Goal: Information Seeking & Learning: Learn about a topic

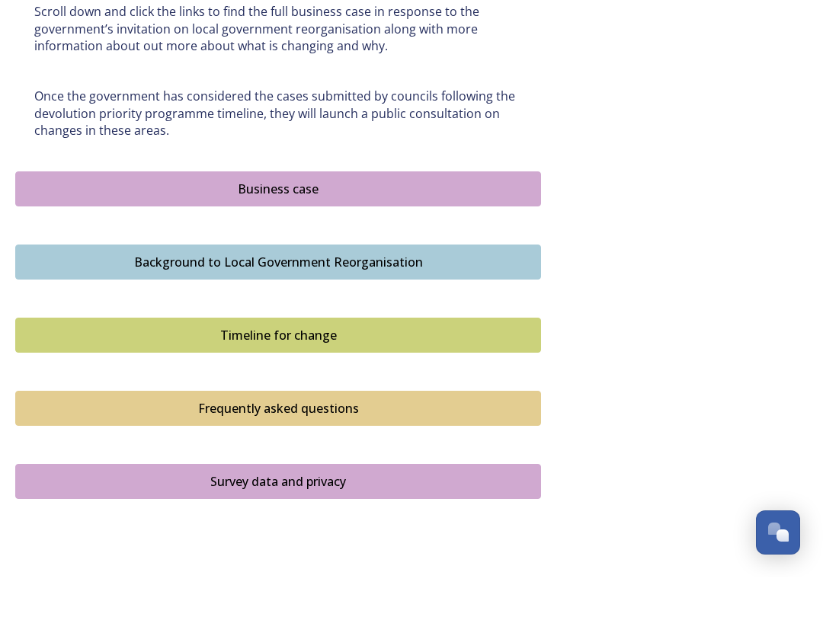
scroll to position [879, 0]
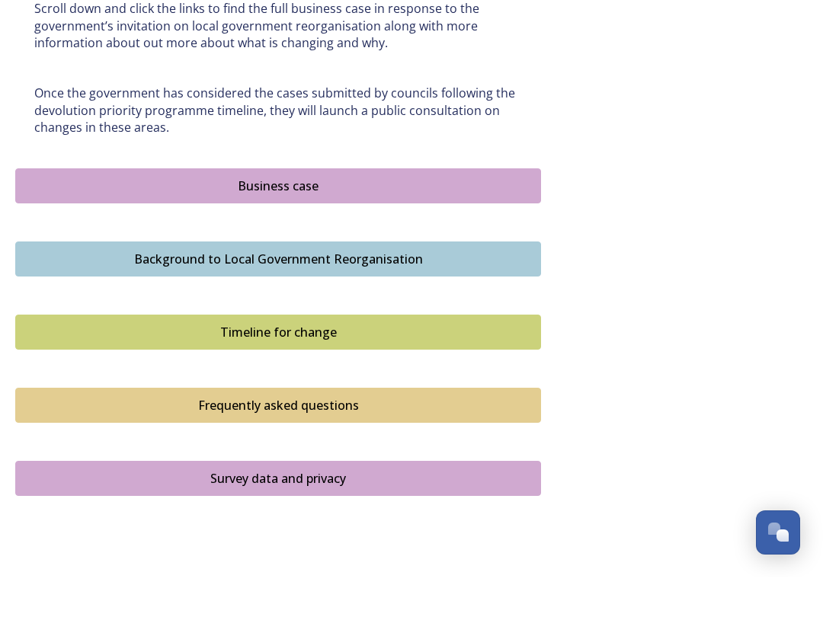
click at [303, 216] on div "Business case" at bounding box center [278, 225] width 509 height 18
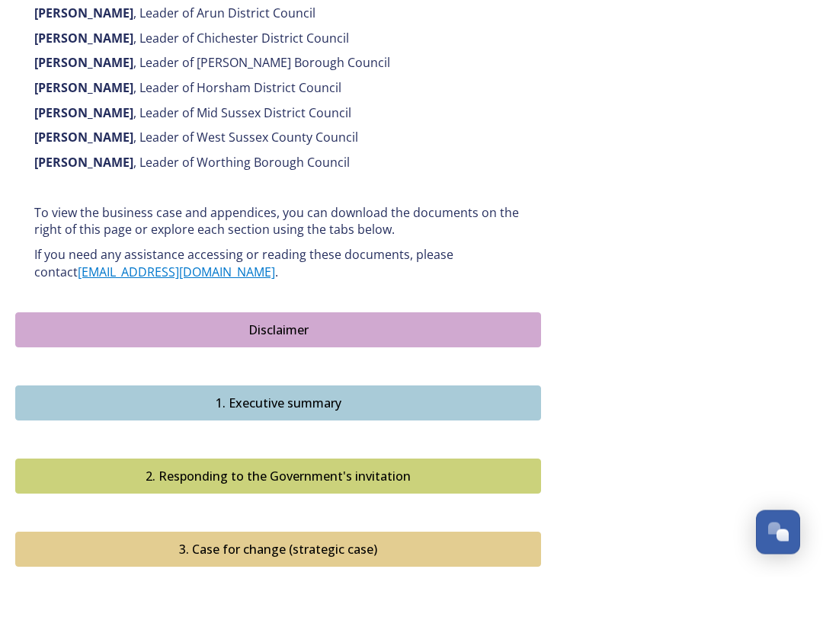
scroll to position [1210, 0]
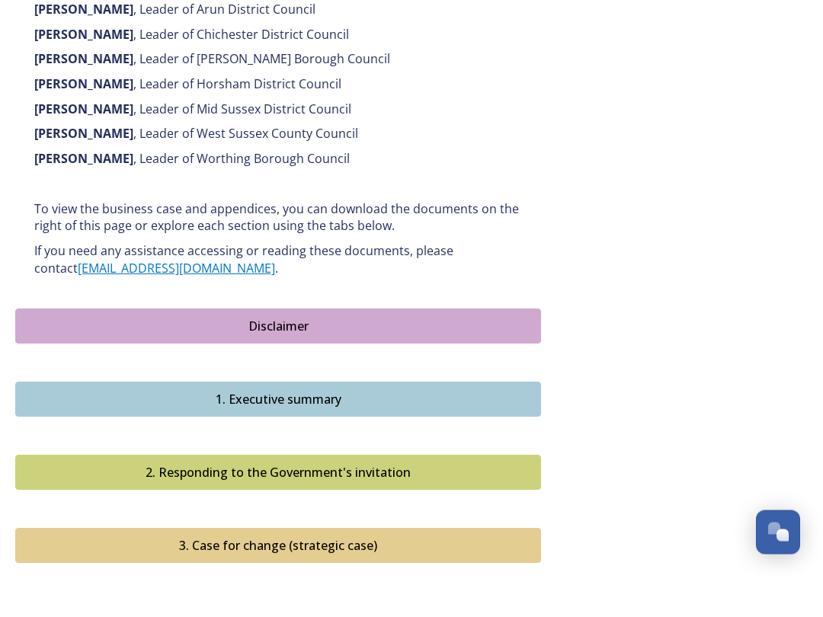
click at [124, 504] on div "2. Responding to the Government's invitation" at bounding box center [278, 513] width 509 height 18
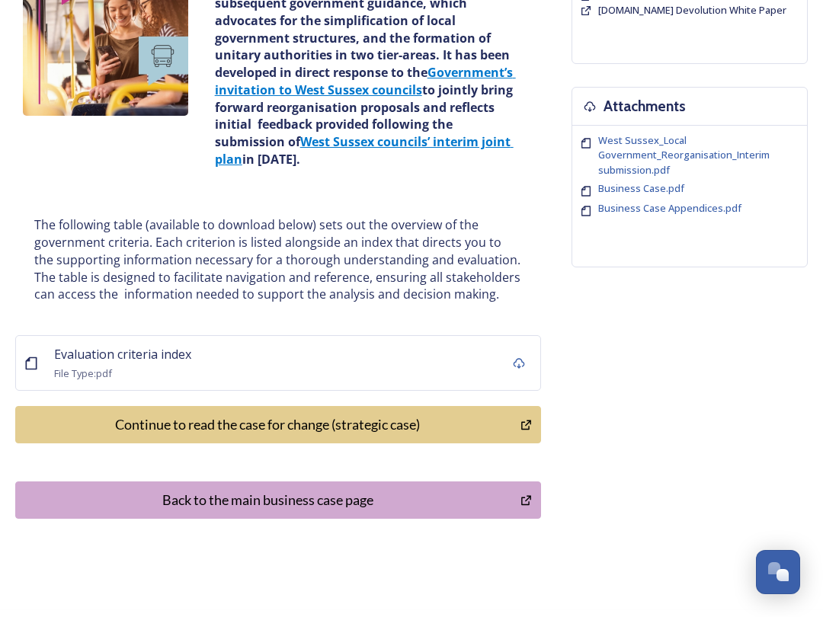
scroll to position [284, 0]
click at [670, 155] on span "West Sussex_Local Government_Reorganisation_Interim submission.pdf" at bounding box center [683, 155] width 171 height 43
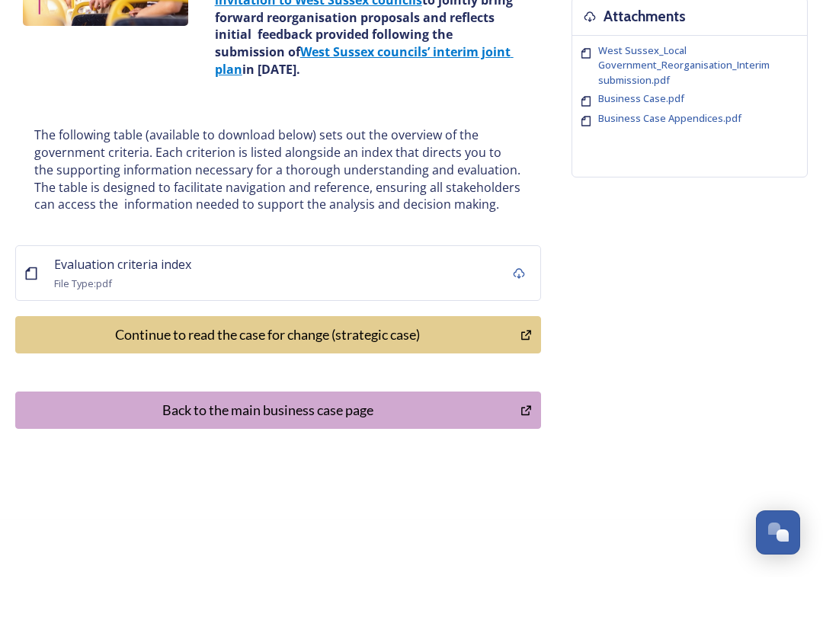
scroll to position [342, 0]
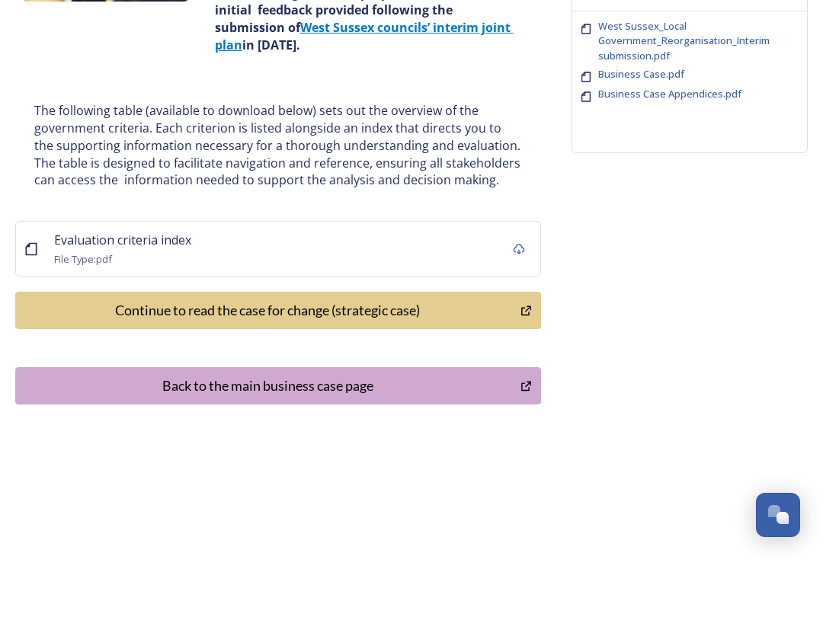
click at [109, 357] on div "Continue to read the case for change (strategic case)" at bounding box center [268, 367] width 489 height 21
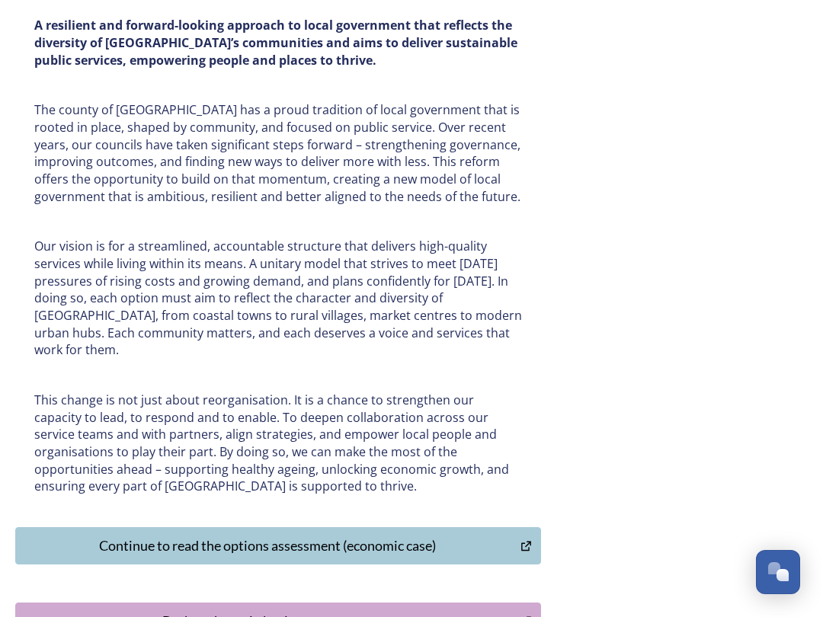
scroll to position [5367, 0]
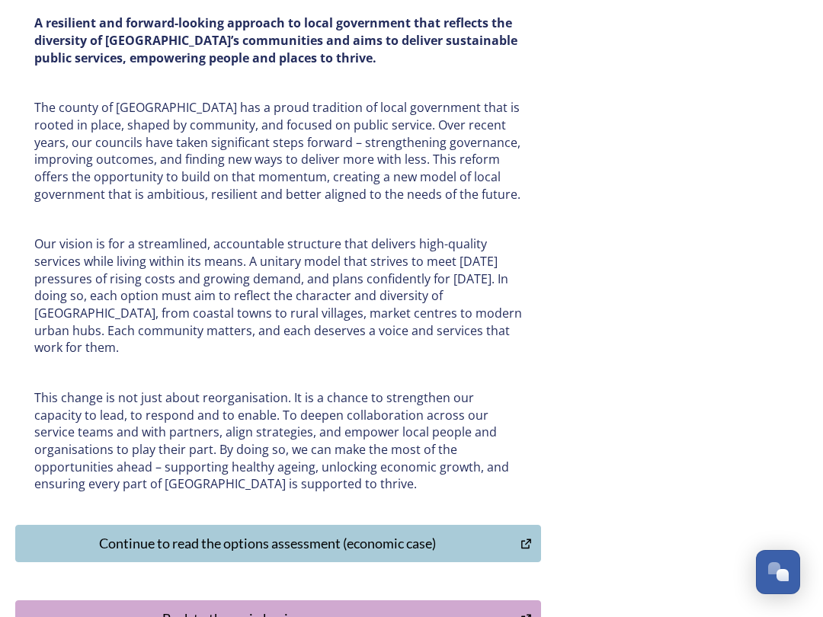
click at [111, 534] on div "Continue to read the options assessment (economic case)" at bounding box center [268, 544] width 489 height 21
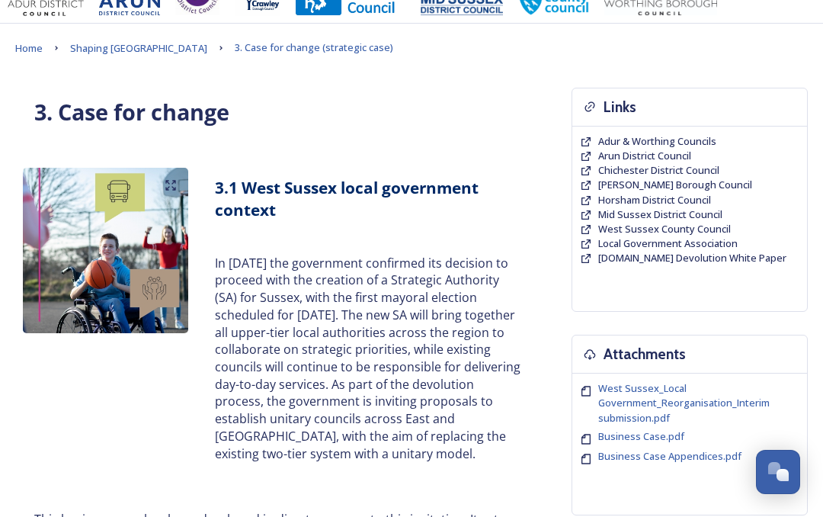
scroll to position [0, 0]
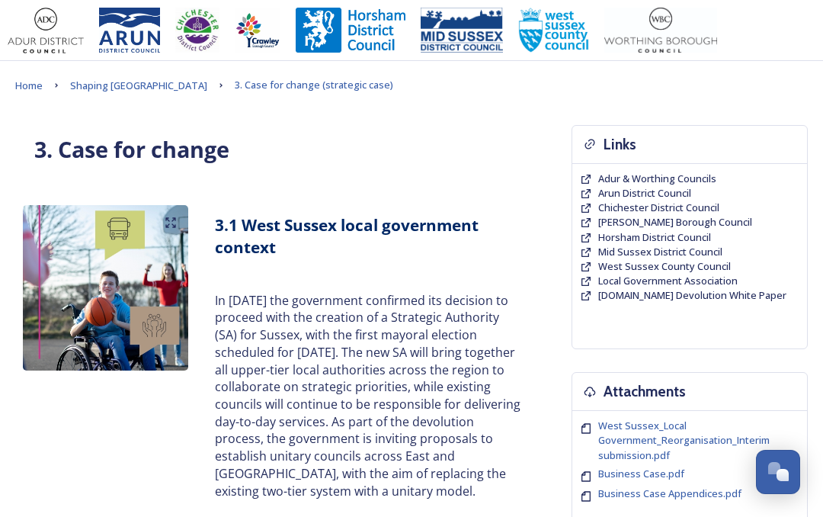
click at [657, 231] on span "Horsham District Council" at bounding box center [654, 237] width 113 height 14
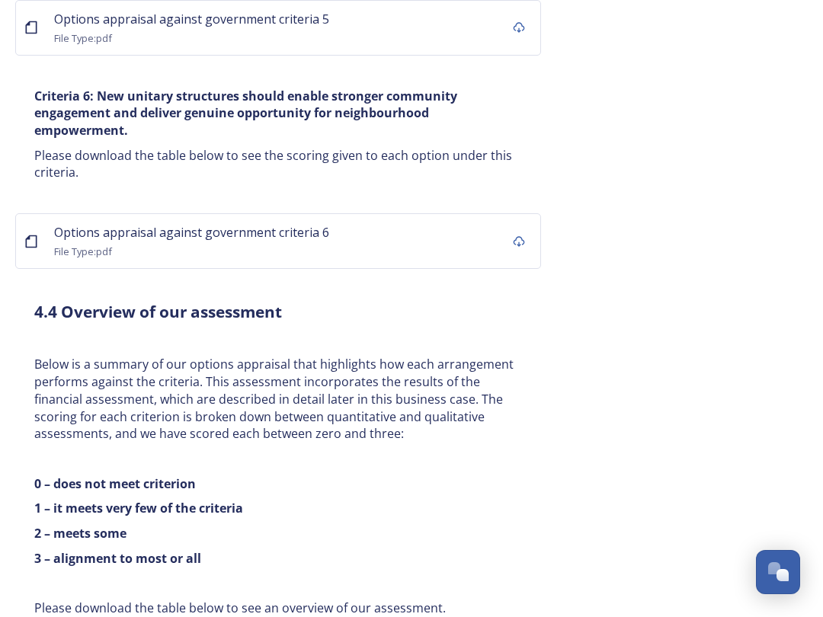
scroll to position [10781, 0]
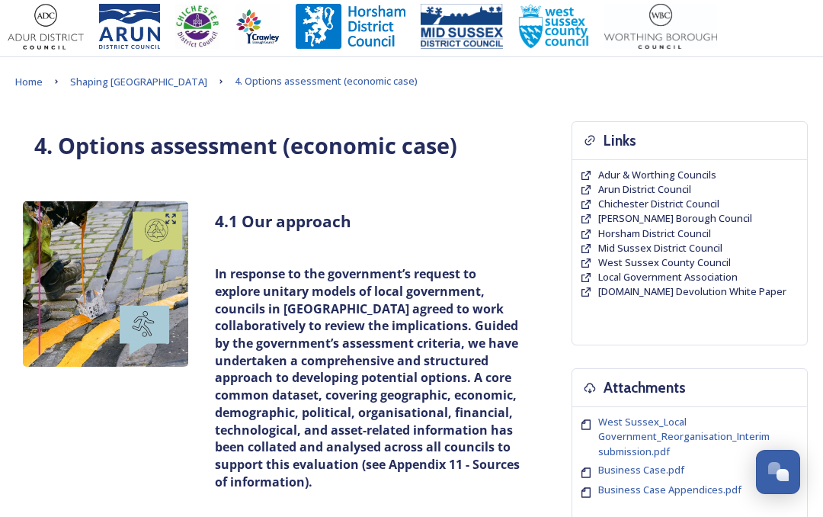
scroll to position [0, 0]
